Goal: Transaction & Acquisition: Purchase product/service

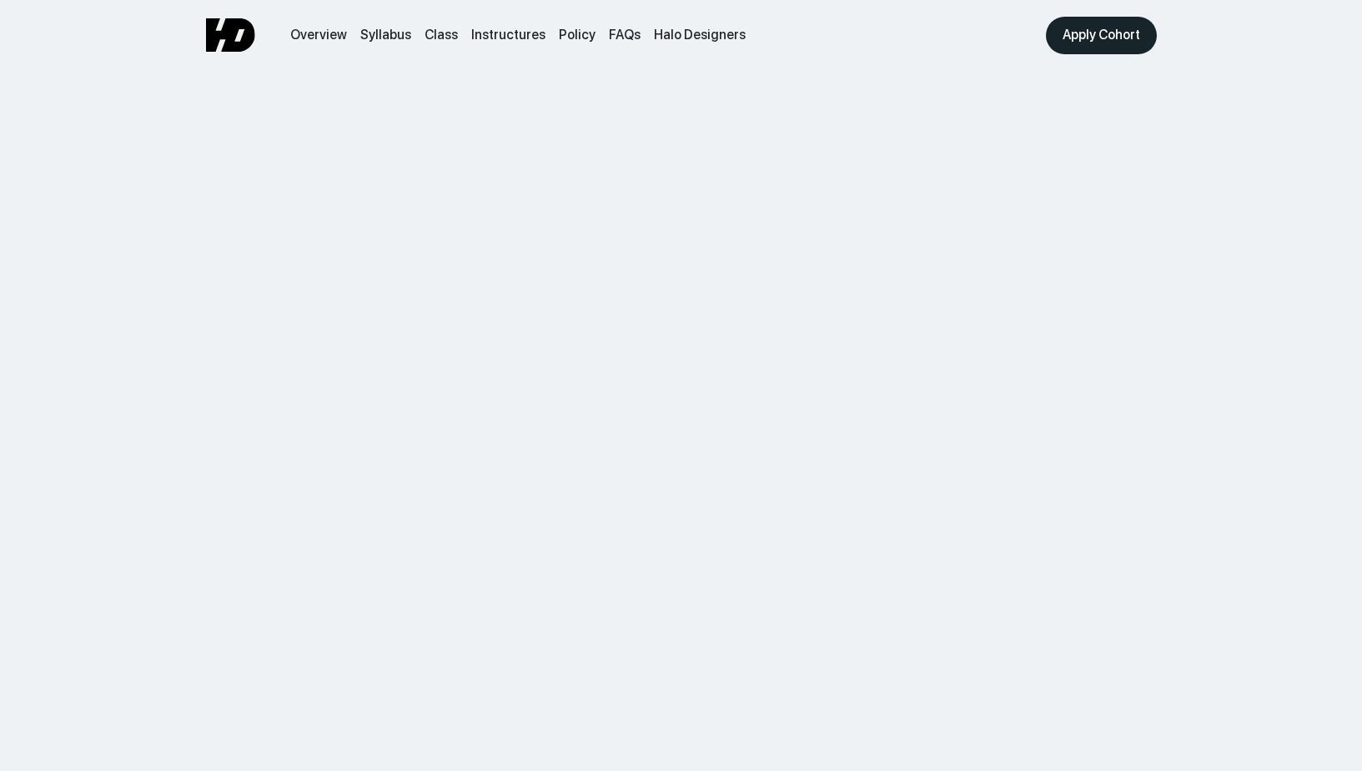
scroll to position [5303, 0]
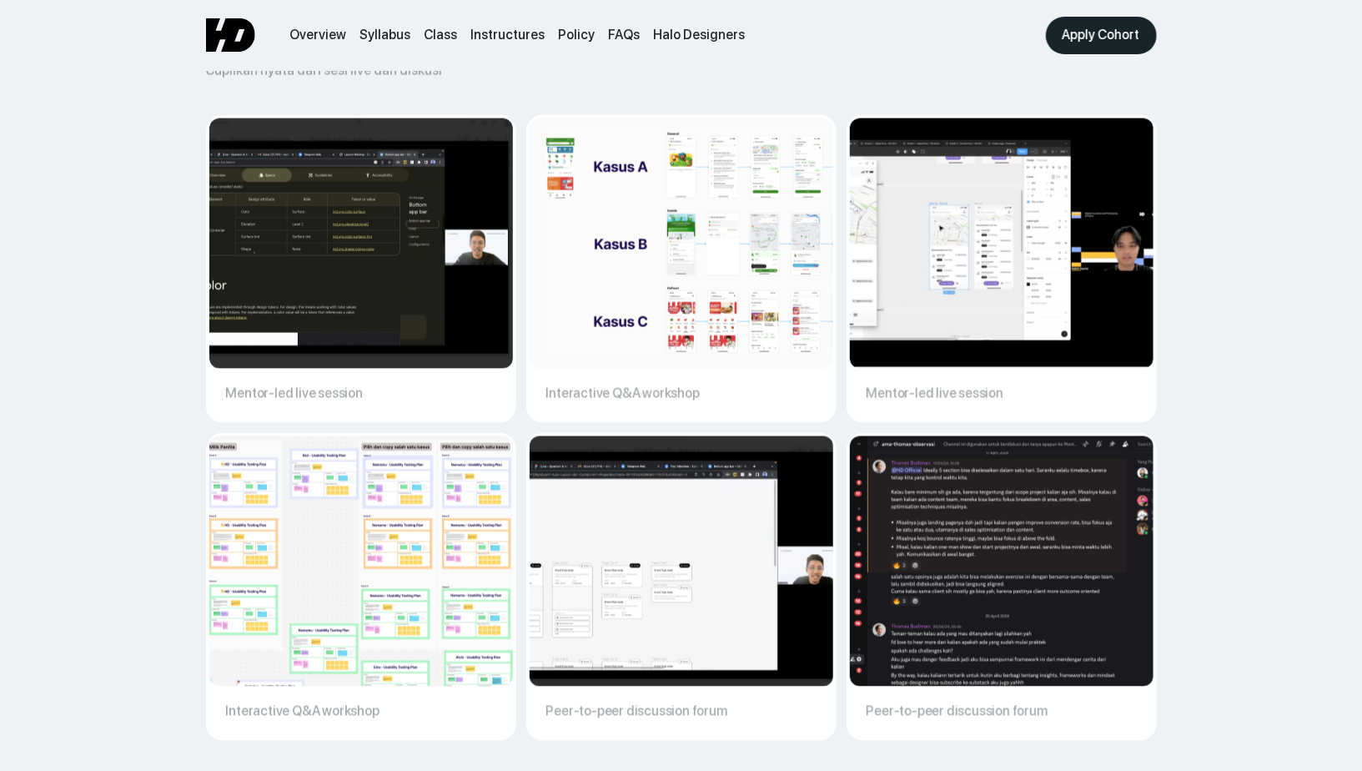
scroll to position [5704, 0]
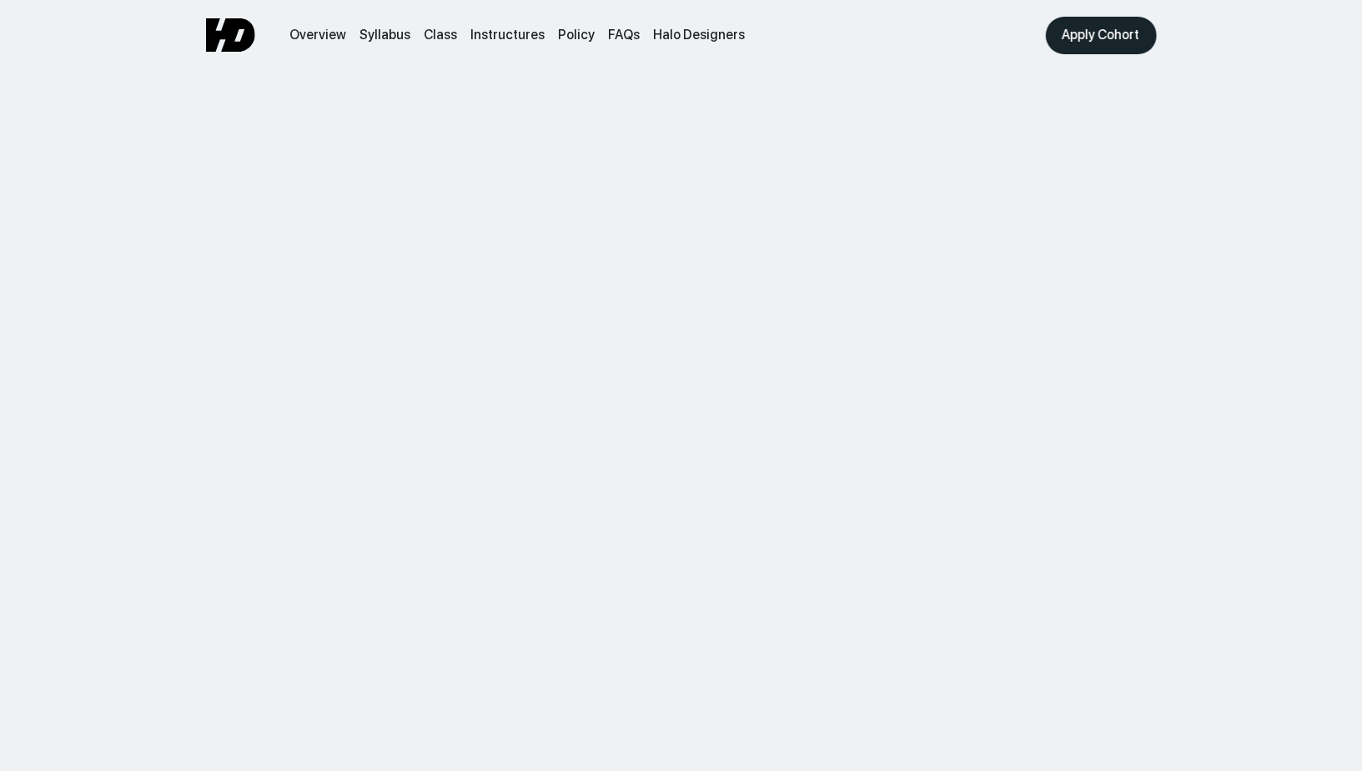
scroll to position [4029, 0]
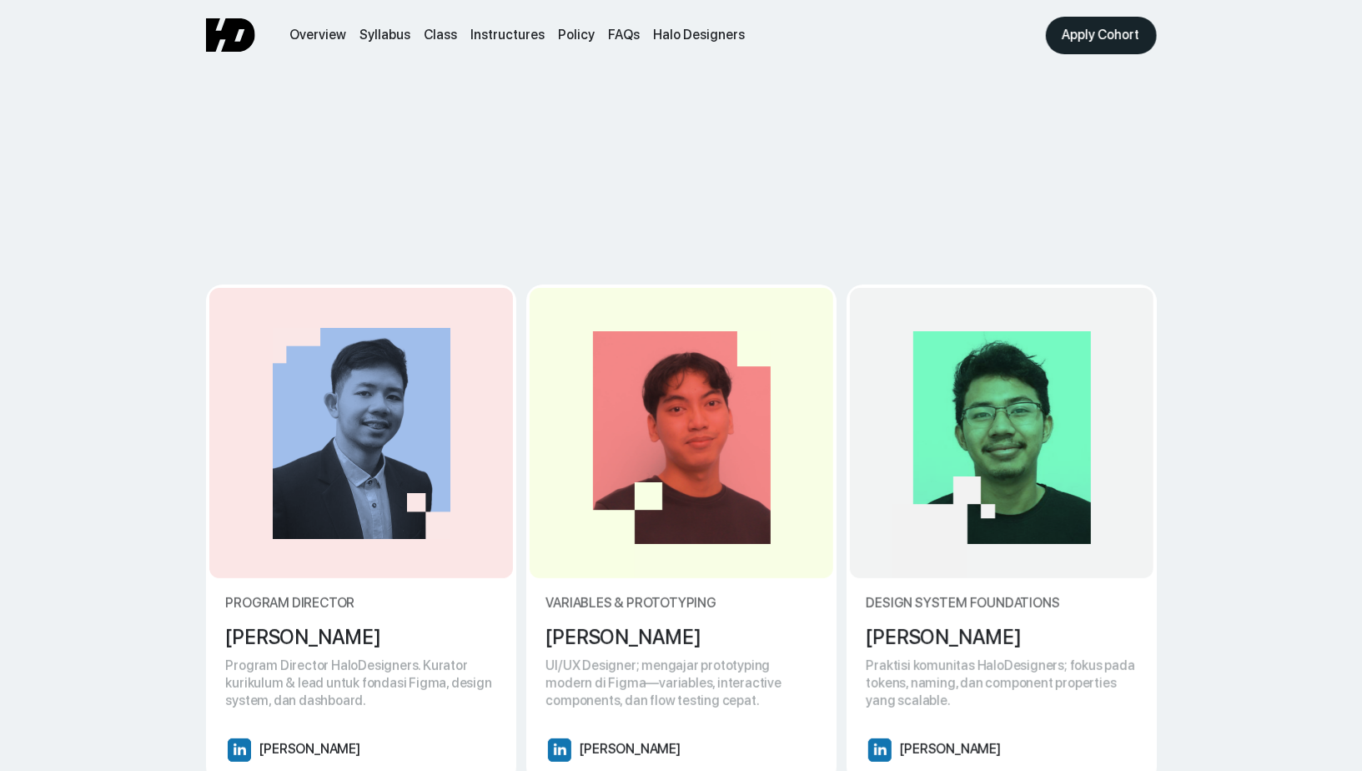
click at [241, 43] on img at bounding box center [230, 34] width 49 height 33
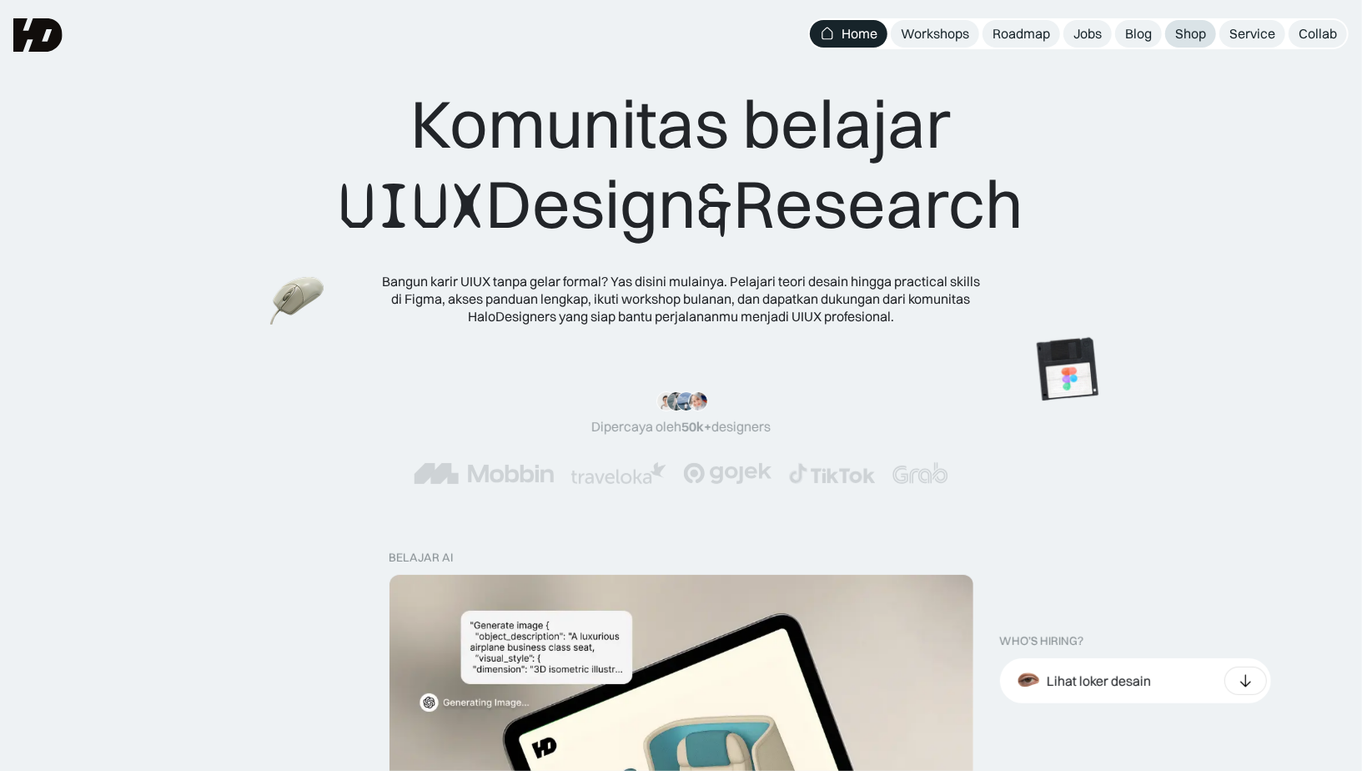
click at [1202, 38] on div "Shop" at bounding box center [1190, 34] width 31 height 18
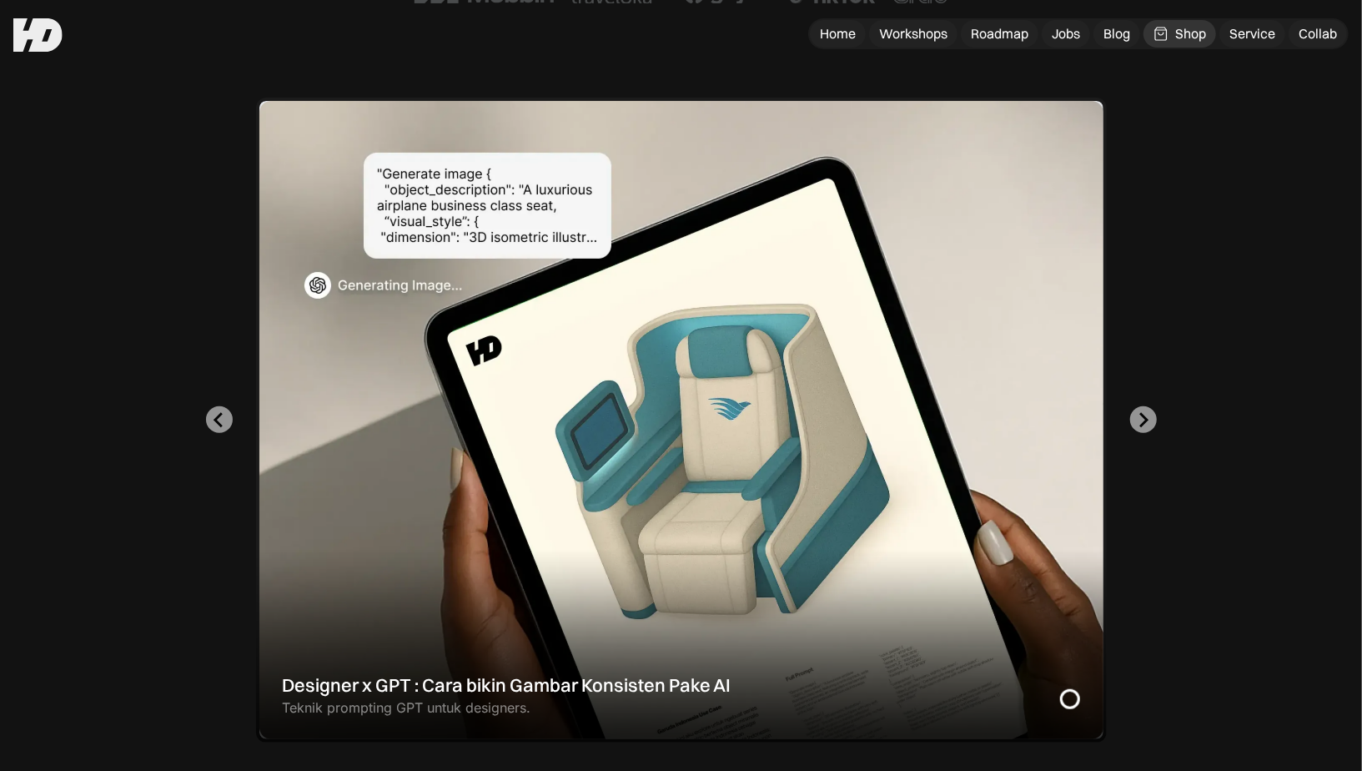
scroll to position [322, 0]
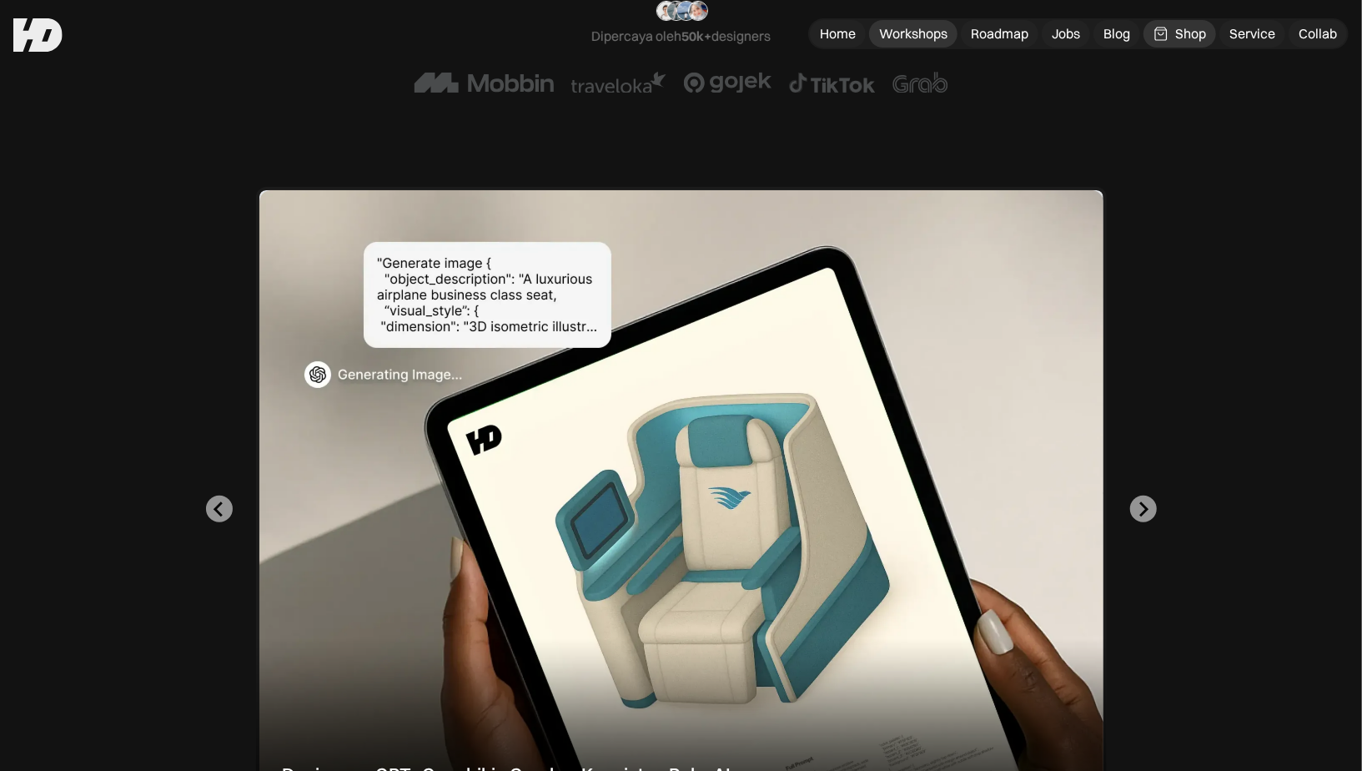
click at [929, 41] on div "Workshops" at bounding box center [913, 34] width 68 height 18
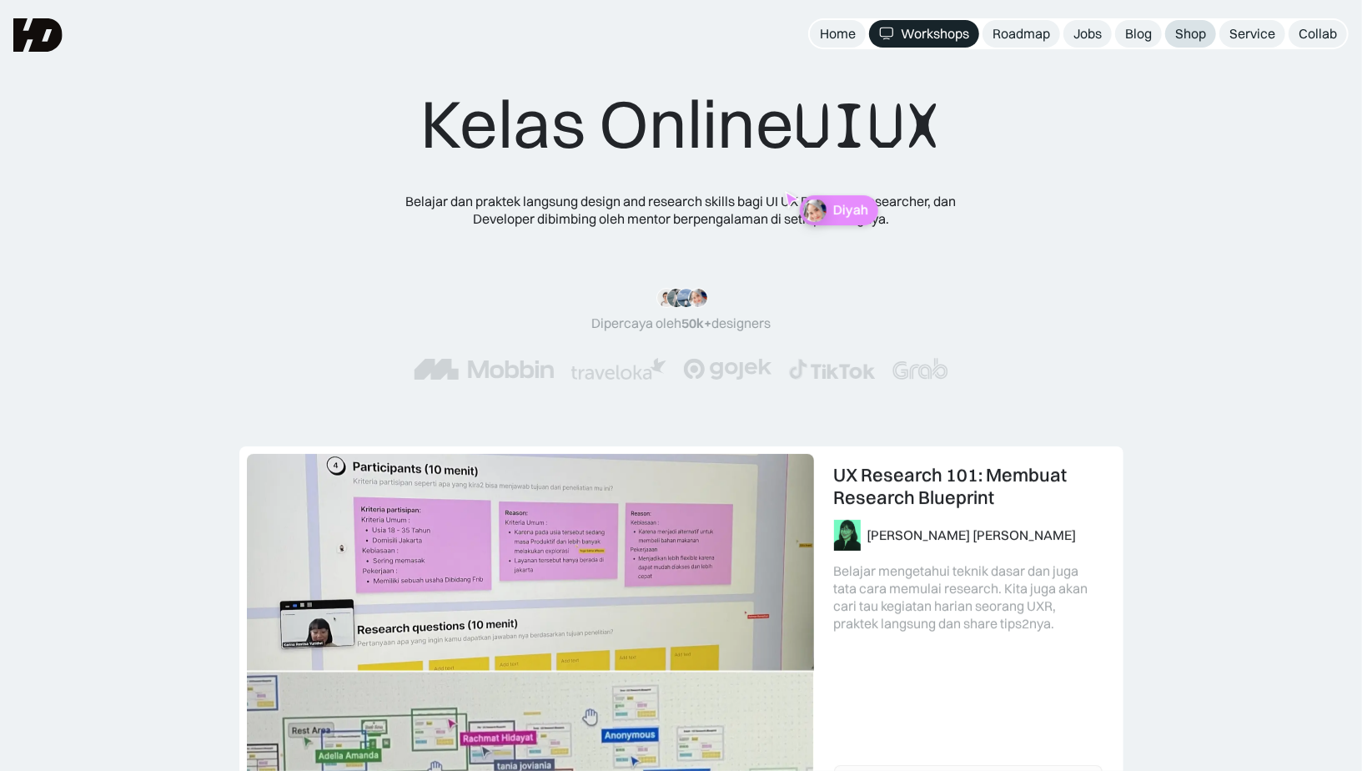
click at [1193, 43] on link "Shop" at bounding box center [1190, 34] width 51 height 28
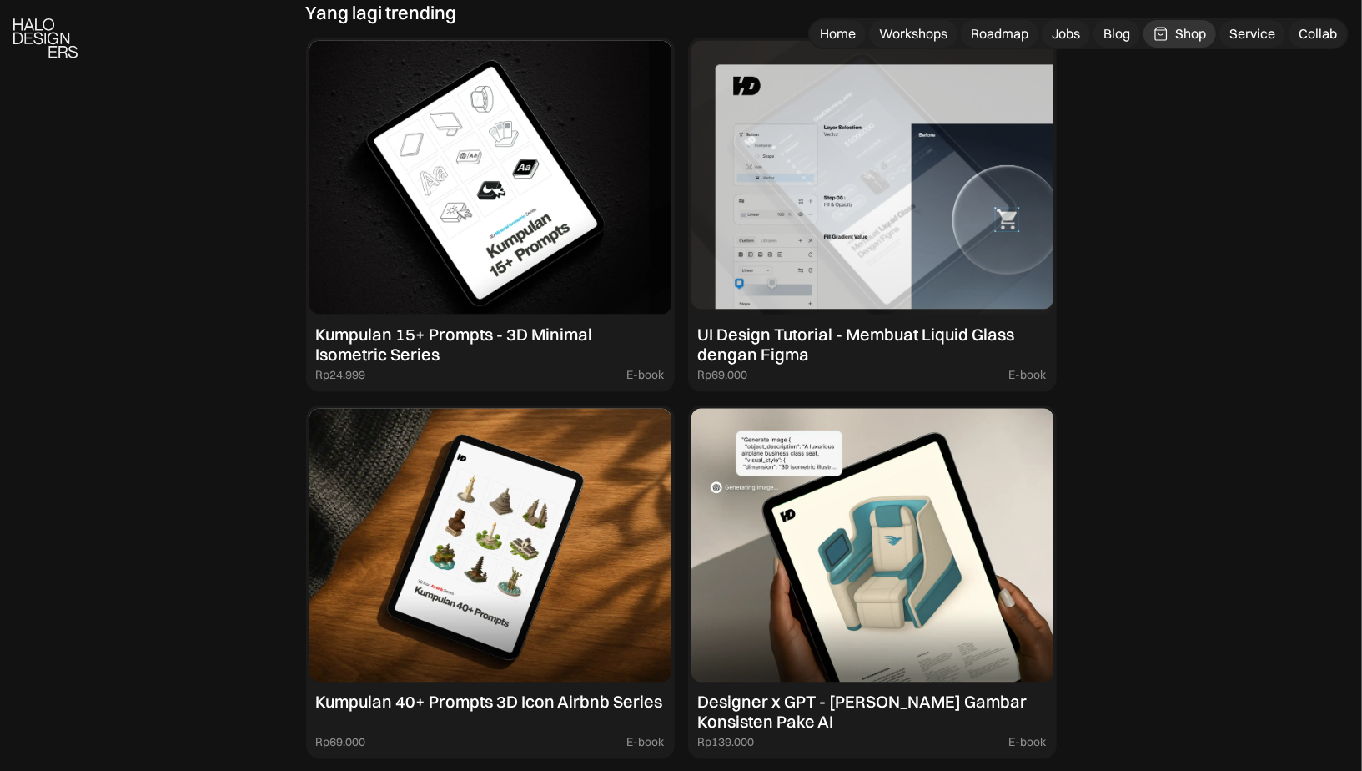
scroll to position [1600, 0]
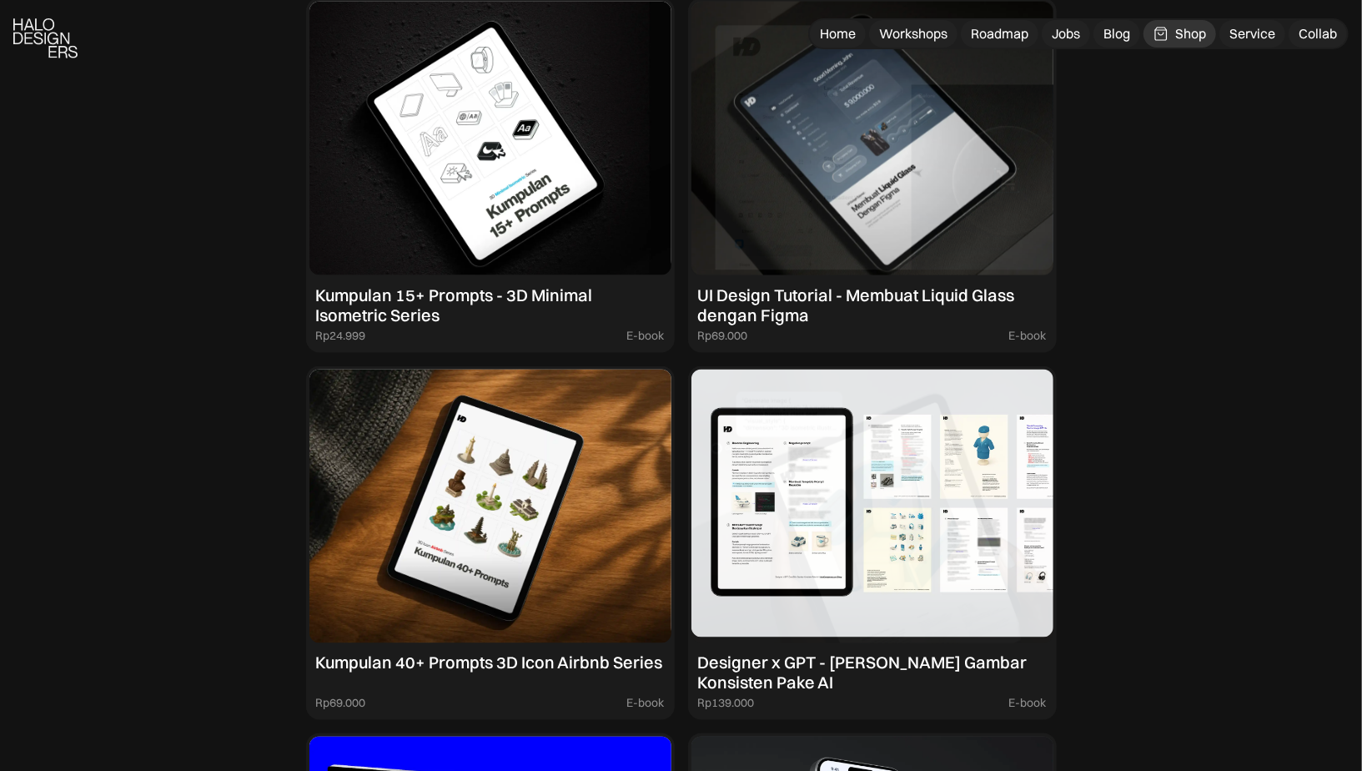
click at [802, 527] on img at bounding box center [873, 507] width 362 height 274
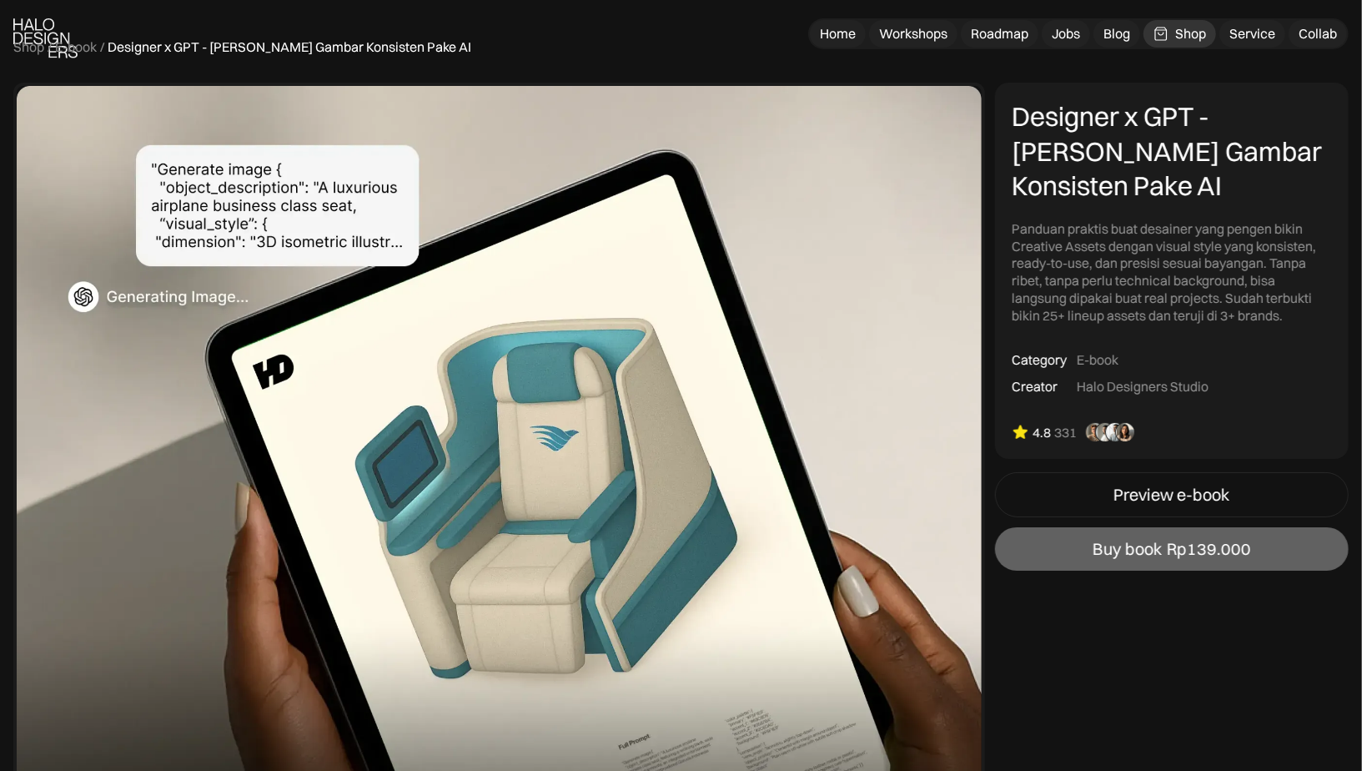
scroll to position [92, 0]
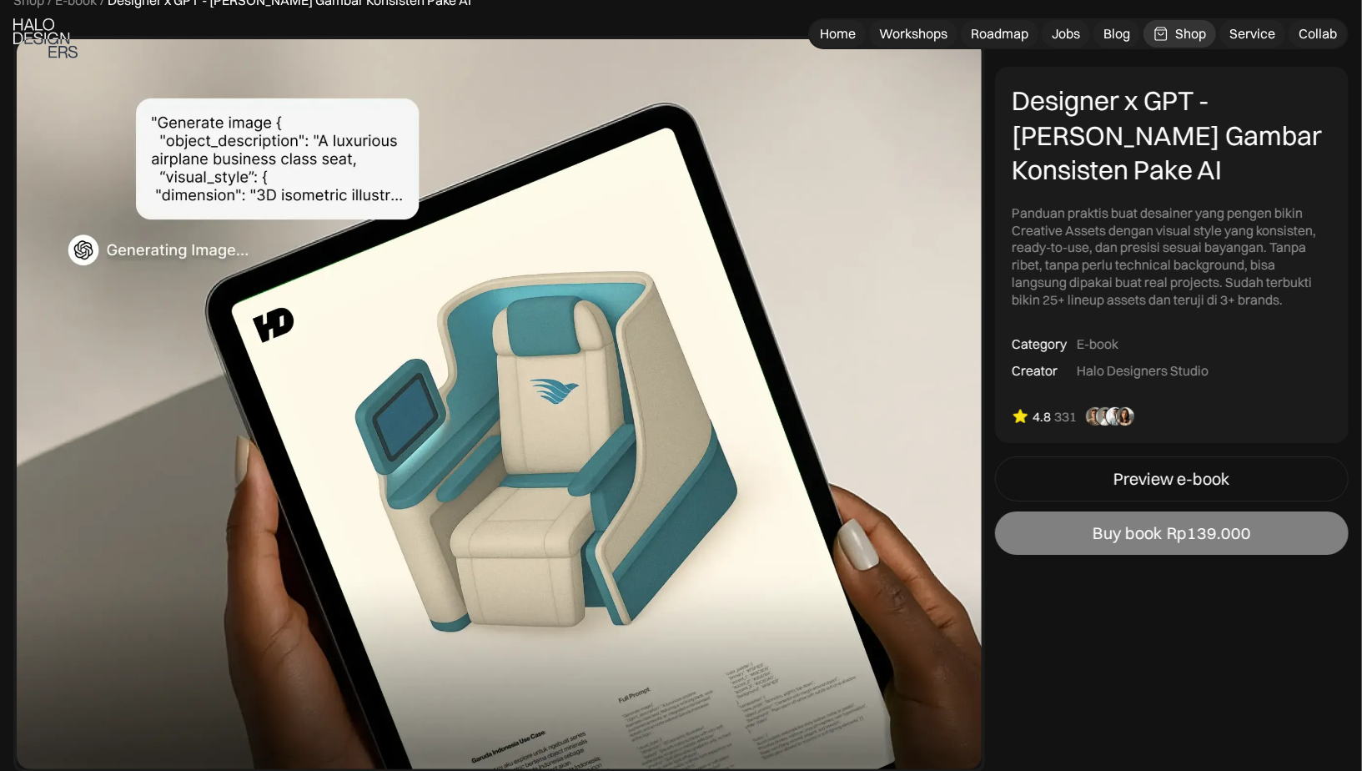
click at [1159, 531] on div "Buy book" at bounding box center [1127, 533] width 69 height 20
